Goal: Task Accomplishment & Management: Manage account settings

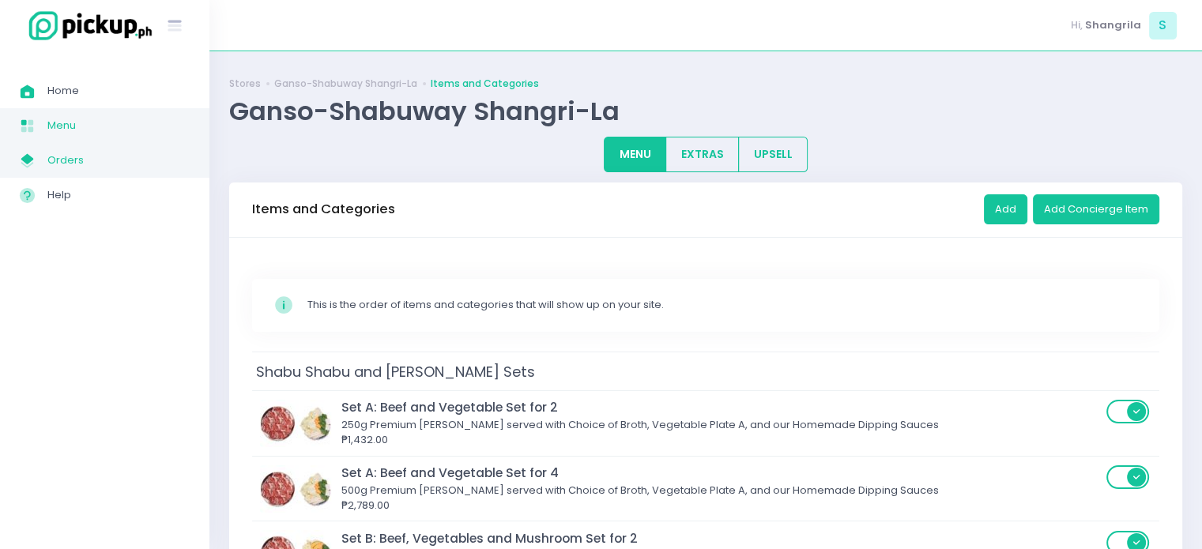
click at [70, 162] on span "Orders" at bounding box center [118, 160] width 142 height 21
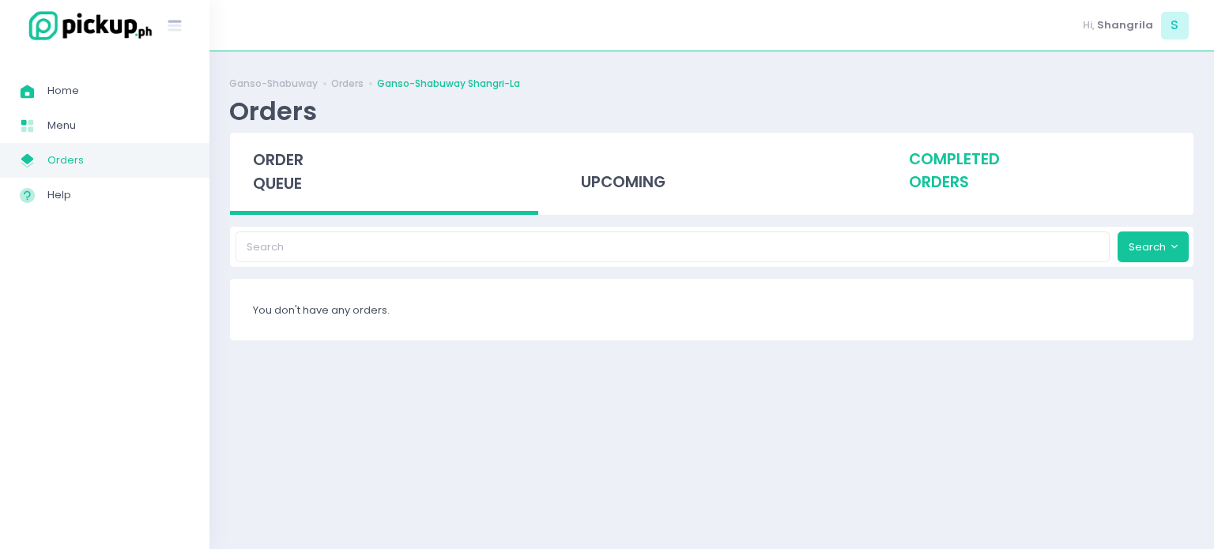
click at [927, 186] on div "completed orders" at bounding box center [1039, 171] width 308 height 77
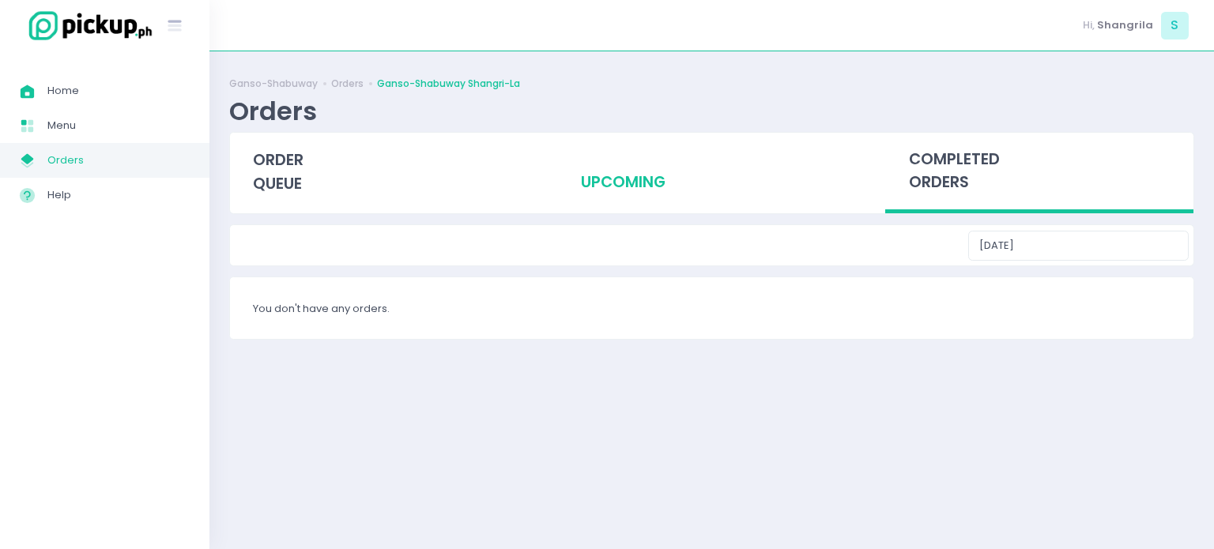
click at [620, 199] on div "upcoming" at bounding box center [712, 171] width 308 height 77
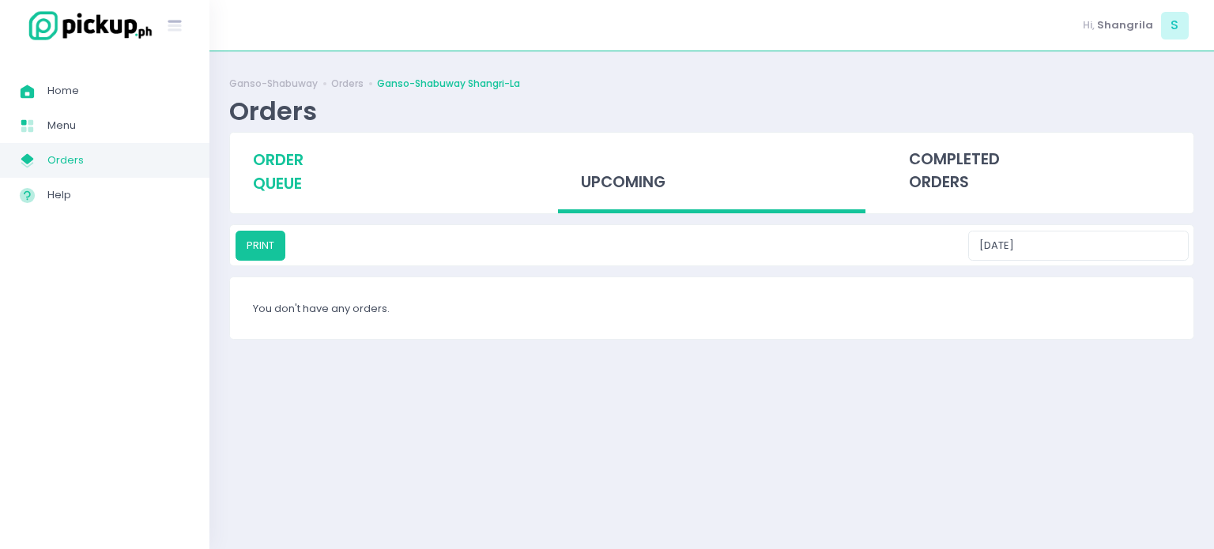
click at [270, 189] on span "order queue" at bounding box center [278, 171] width 51 height 45
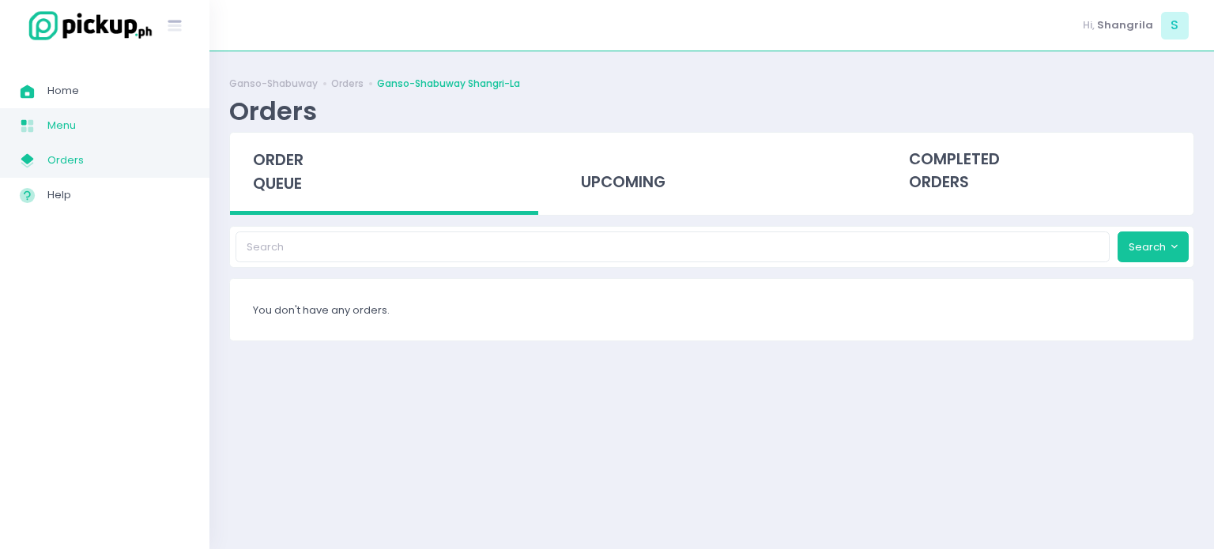
click at [118, 125] on span "Menu" at bounding box center [118, 125] width 142 height 21
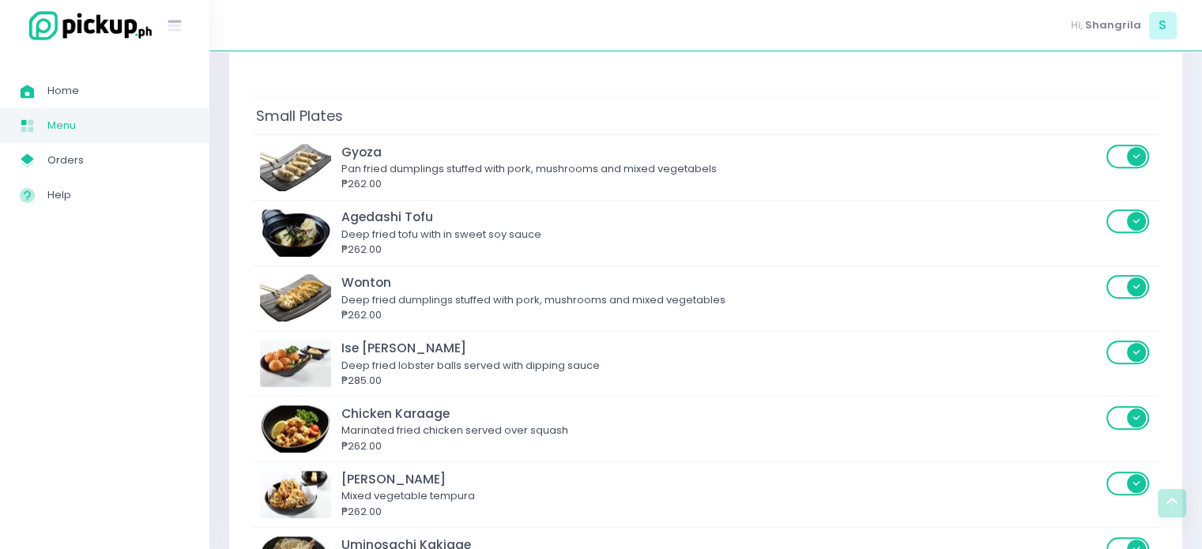
scroll to position [1107, 0]
